Goal: Task Accomplishment & Management: Manage account settings

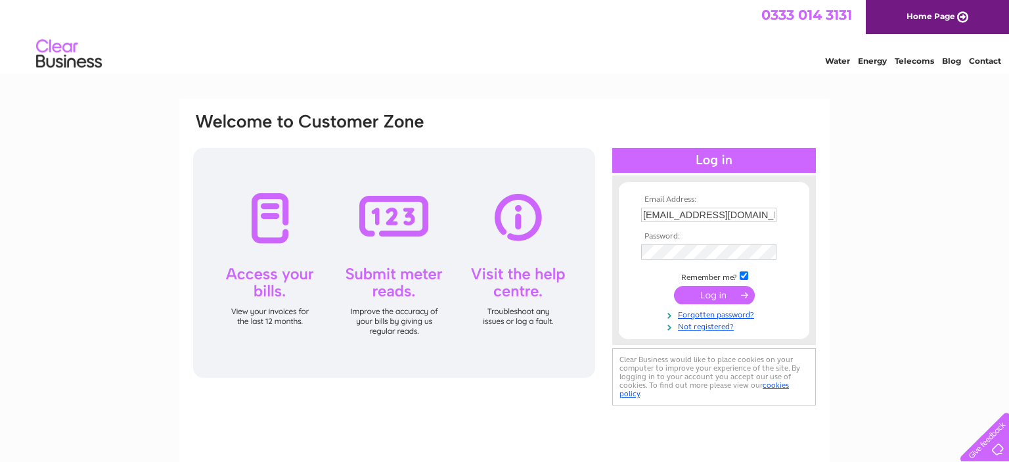
click at [711, 296] on input "submit" at bounding box center [714, 295] width 81 height 18
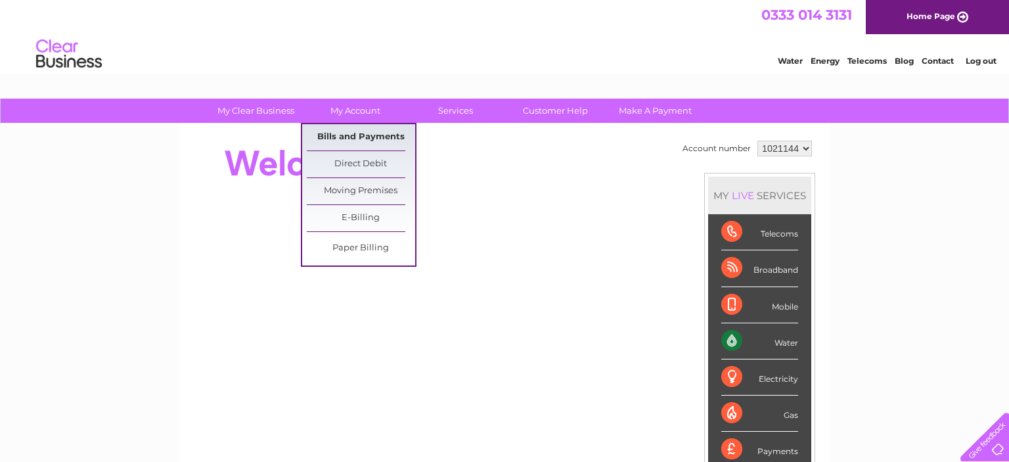
click at [350, 134] on link "Bills and Payments" at bounding box center [361, 137] width 108 height 26
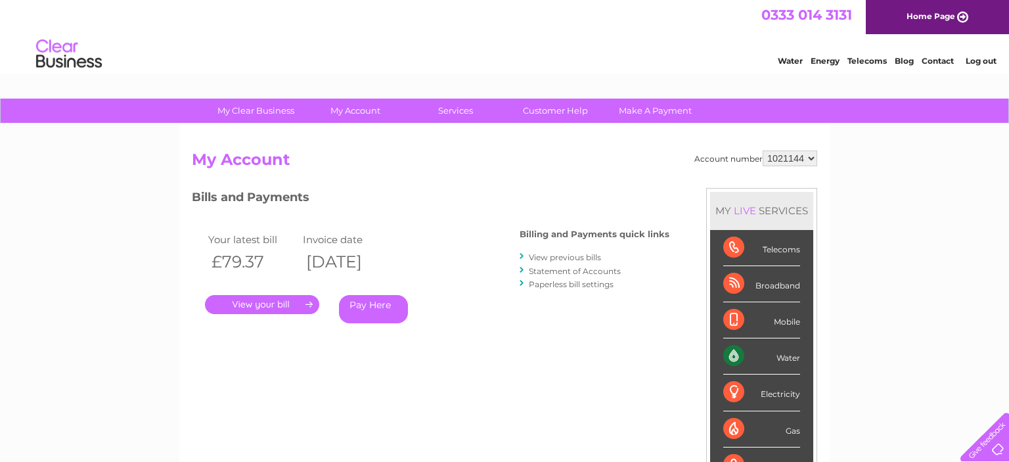
click at [271, 301] on link "." at bounding box center [262, 304] width 114 height 19
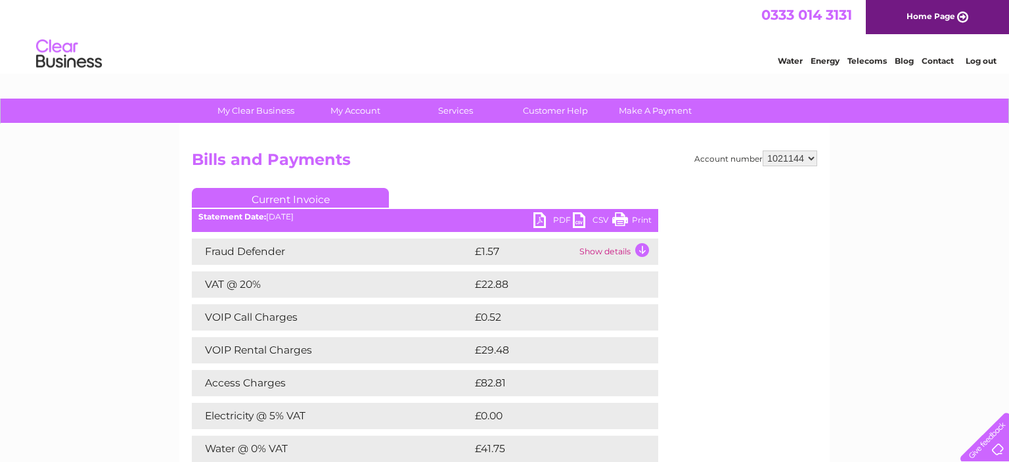
click at [559, 217] on link "PDF" at bounding box center [552, 221] width 39 height 19
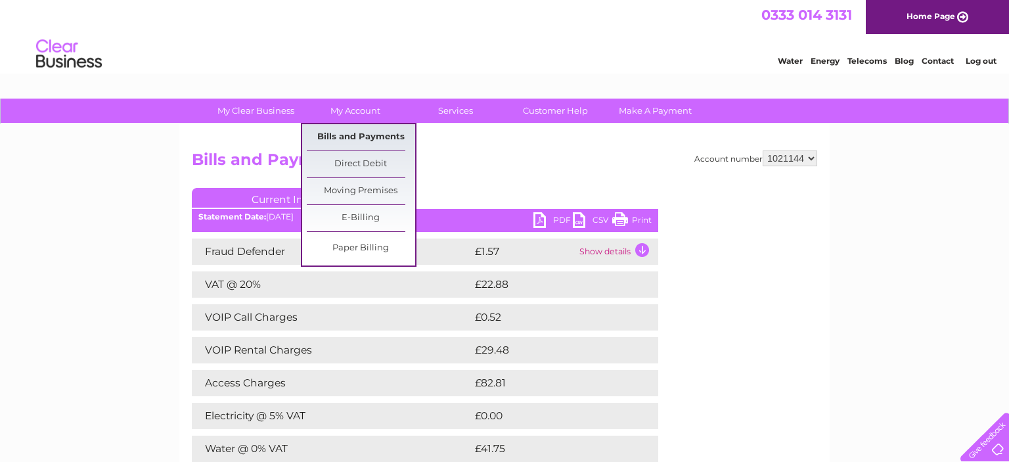
click at [390, 132] on link "Bills and Payments" at bounding box center [361, 137] width 108 height 26
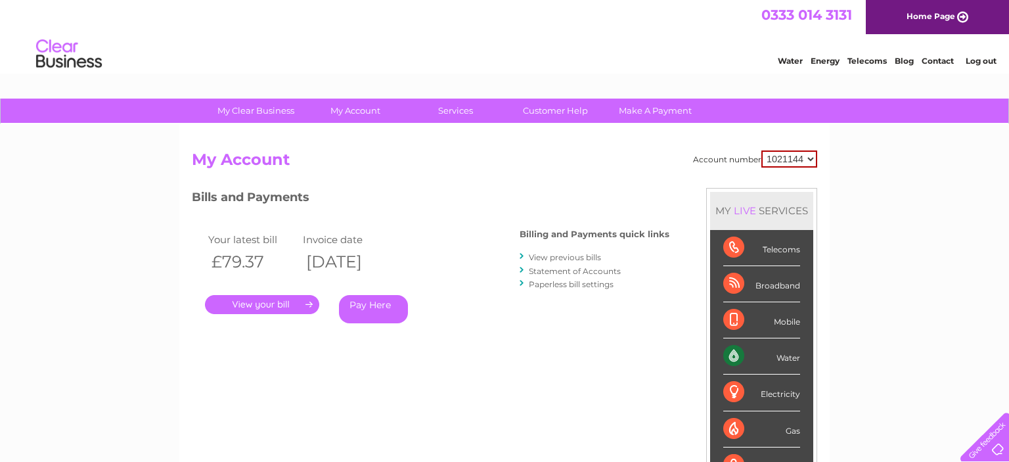
click at [590, 256] on link "View previous bills" at bounding box center [565, 257] width 72 height 10
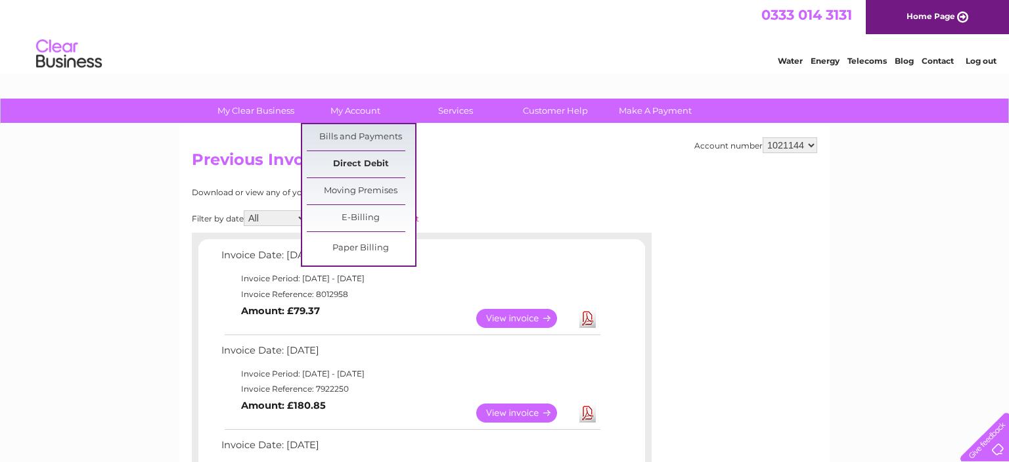
click at [385, 158] on link "Direct Debit" at bounding box center [361, 164] width 108 height 26
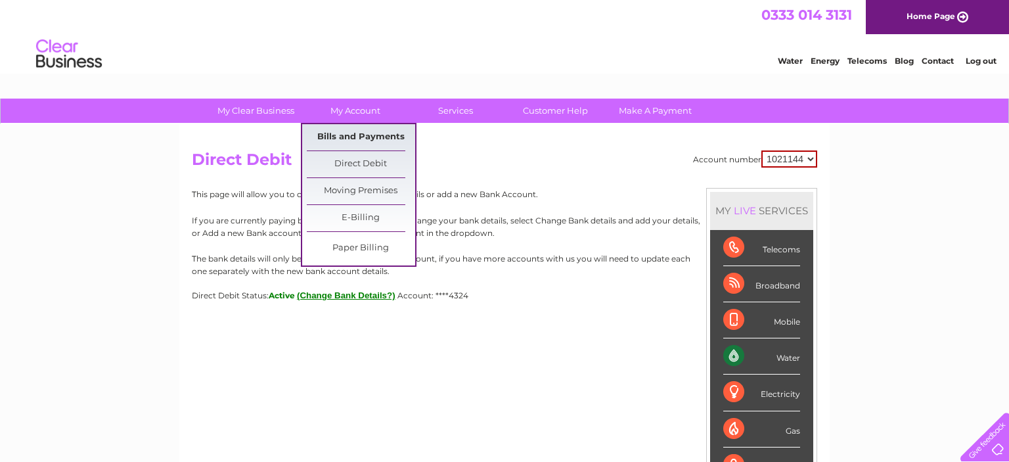
click at [385, 133] on link "Bills and Payments" at bounding box center [361, 137] width 108 height 26
